Goal: Navigation & Orientation: Go to known website

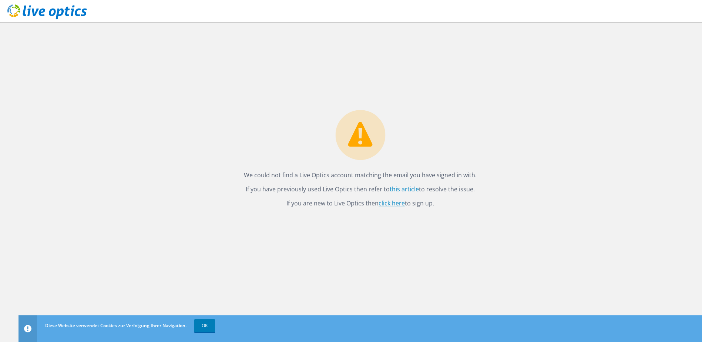
click at [394, 202] on link "click here" at bounding box center [392, 203] width 26 height 8
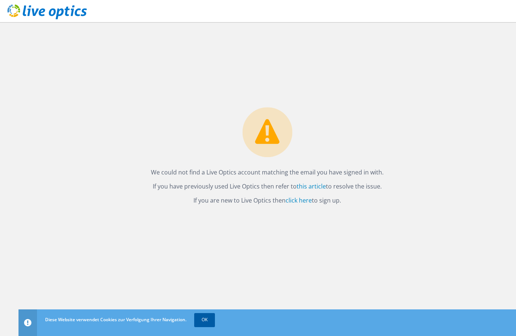
click at [203, 319] on link "OK" at bounding box center [204, 320] width 21 height 13
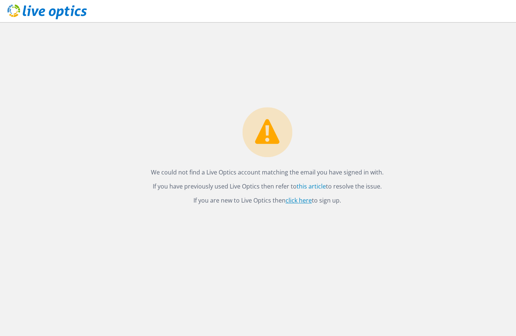
click at [300, 203] on link "click here" at bounding box center [299, 201] width 26 height 8
